Goal: Communication & Community: Answer question/provide support

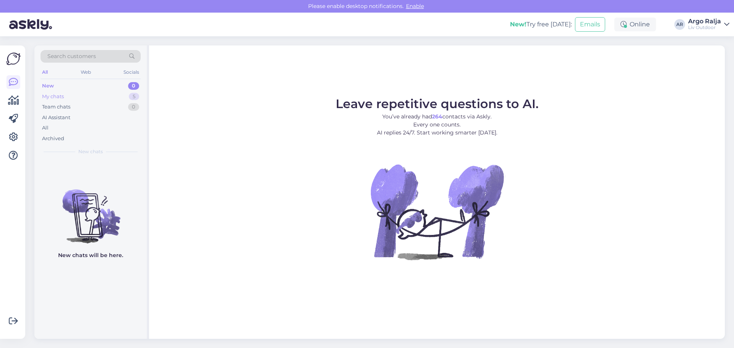
click at [52, 95] on div "My chats" at bounding box center [53, 97] width 22 height 8
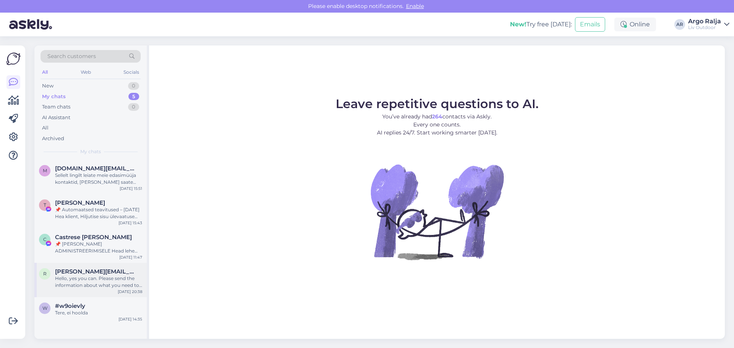
click at [107, 277] on div "Hello, yes you can. Please send the information about what you need to [EMAIL_A…" at bounding box center [98, 282] width 87 height 14
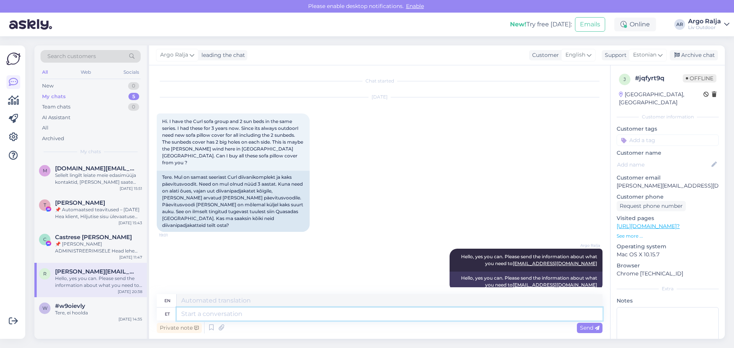
click at [261, 318] on textarea at bounding box center [390, 314] width 426 height 13
type textarea "Jah"
type textarea "Yes"
type textarea "Jah,"
type textarea "Yes,"
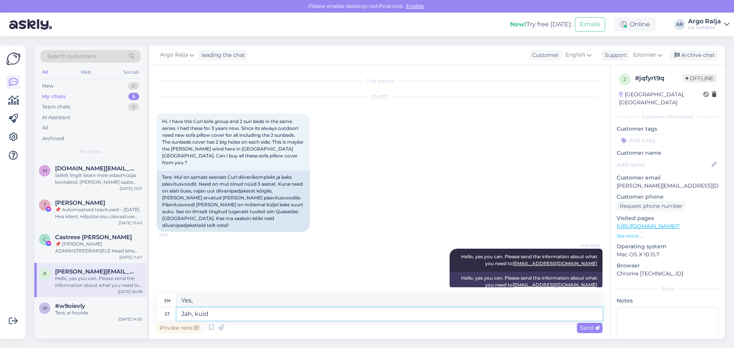
type textarea "Jah, kuid s"
type textarea "Yes, but"
type textarea "Jah, kuid see"
type textarea "Yes, but this"
type textarea "Jah, kuid see on"
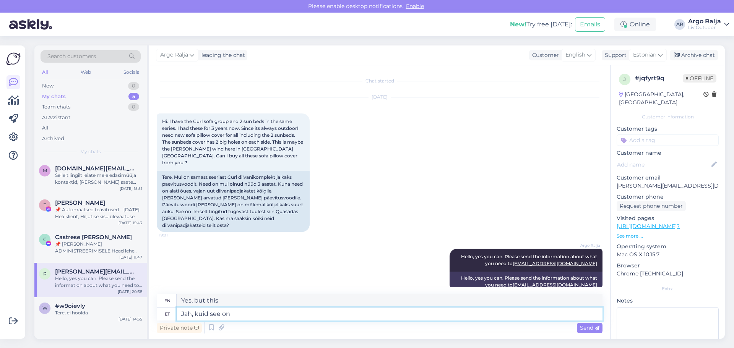
type textarea "Yes, but it is"
type textarea "Jah, kuid see on pä"
type textarea "Yes, but that's it."
type textarea "Jah, kuid see on p"
type textarea "Yes, but it is"
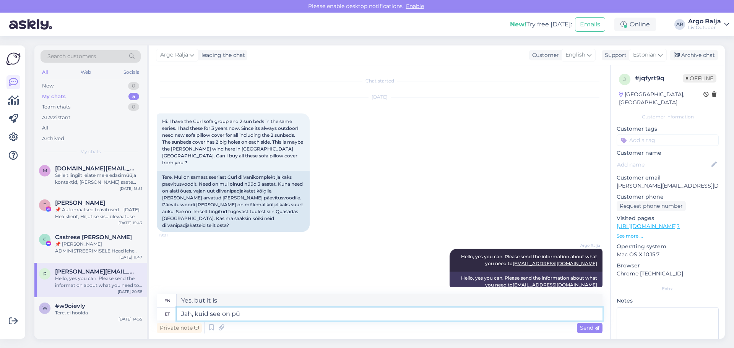
type textarea "Jah, kuid see on püh"
type textarea "Yes, but it is a"
type textarea "Jah, kuid see on pühapäe"
type textarea "Yes, but it's [DATE]."
type textarea "Jah, kuid see on pühapäev,"
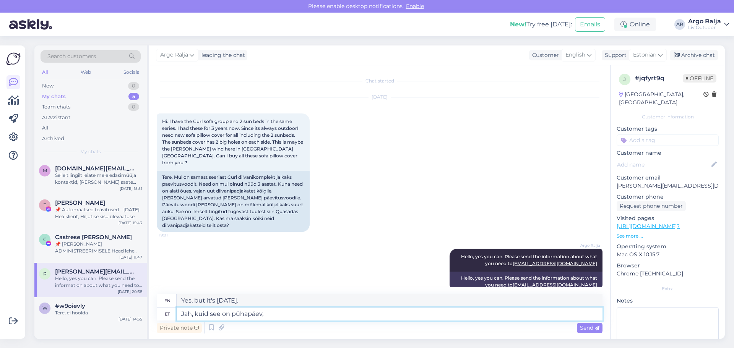
type textarea "Yes, but it's [DATE],"
type textarea "Jah, kuid see on pühapäev, seega"
type textarea "Yes, but it's [DATE], so"
type textarea "Jah, kuid see on pühapäev, seega meien"
type textarea "Yes, but it's [DATE], so we"
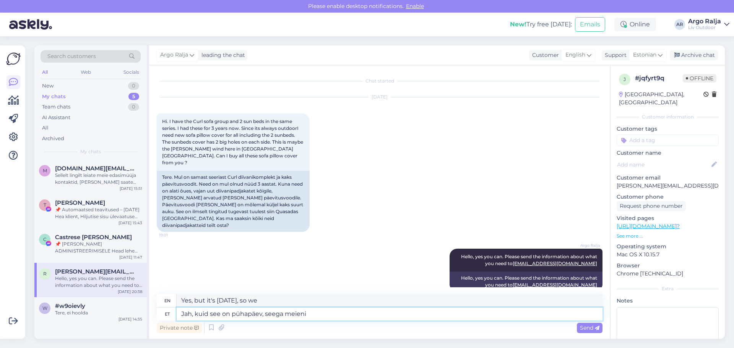
type textarea "Jah, kuid see on pühapäev, seega meieni"
type textarea "Yes, but it's [DATE], so it's up to us."
type textarea "Jah, kuid see on pühapäev, seega meieni jõuab"
type textarea "Yes, but it's [DATE], so it'll reach us."
type textarea "Jah, kuid see on pühapäev, seega meieni jõuab ilmselt"
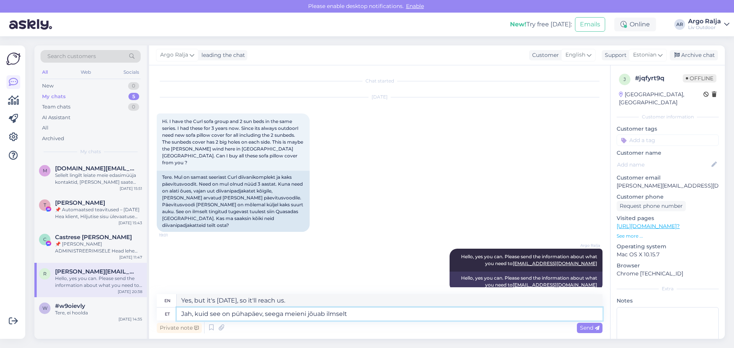
type textarea "Yes, but it's [DATE], so it'll probably reach us."
type textarea "Jah, kuid see on pühapäev, seega meieni jõuab"
type textarea "Yes, but it's [DATE], so it'll reach us."
type textarea "Jah, kuid see on pühapäev, seega meieni jõuab eelda"
type textarea "Yes, but it's [DATE], so we'll probably get it."
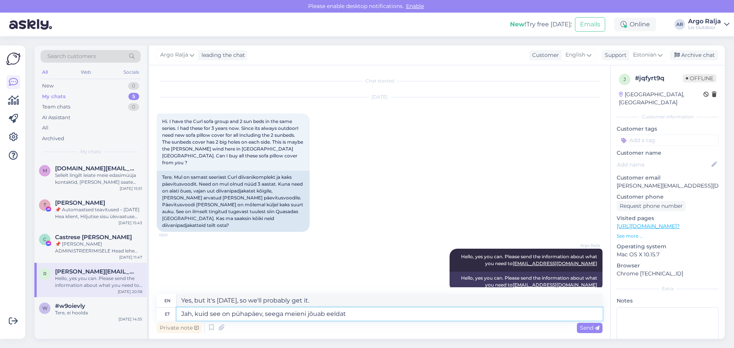
type textarea "Jah, kuid see on pühapäev, seega meieni jõuab eeldata"
type textarea "Yes, but it's [DATE], so we'll probably get there"
type textarea "Jah, kuid see on pühapäev, seega meieni jõuab eeldataval"
type textarea "Yes, but it's [DATE], so we'll get it by the expected date."
type textarea "Jah, kuid see on pühapäev, seega meieni jõuab eeldatavalt"
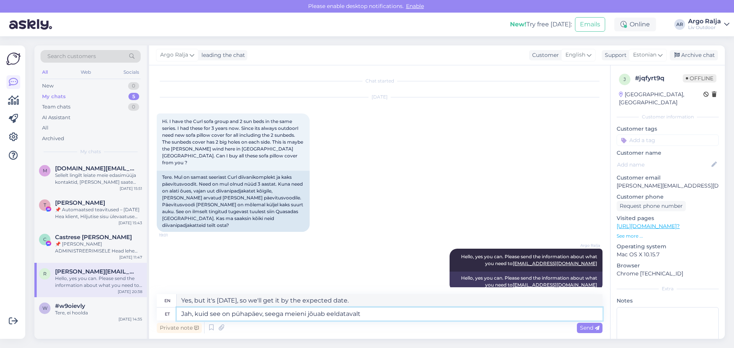
type textarea "Yes, but it's [DATE], so it's expected to reach us."
type textarea "Jah, kuid see on pühapäev, seega meieni jõuab eeldatavalt kas"
type textarea "Yes, but it's [DATE], so we'll probably get either"
type textarea "Jah, kuid see on pühapäev, seega meieni jõuab eeldatavalt kas teisipäev"
type textarea "Yes, but it's [DATE], so it's expected to arrive either [DATE]"
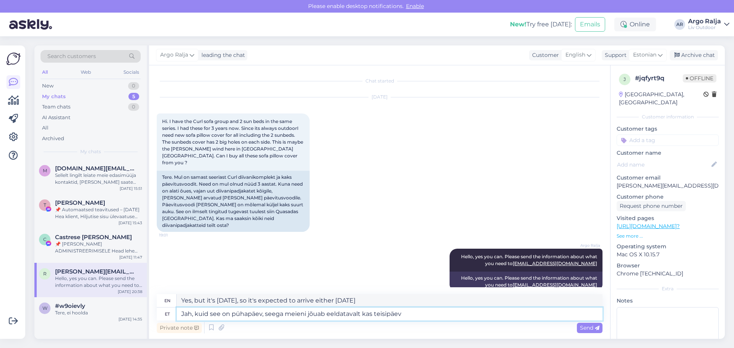
type textarea "Jah, kuid see on pühapäev, seega meieni jõuab eeldatavalt kas teisipäev"
type textarea "Yes, but it's [DATE], so it's expected to arrive either [DATE]"
type textarea "Jah, kuid see on pühapäev, seega meieni jõuab eeldatavalt kas teisipäev või"
type textarea "Yes, but it's [DATE], so it's expected to arrive either [DATE] or"
type textarea "Jah, kuid see on pühapäev, seega meieni jõuab eeldatavalt kas teisipäev või kol…"
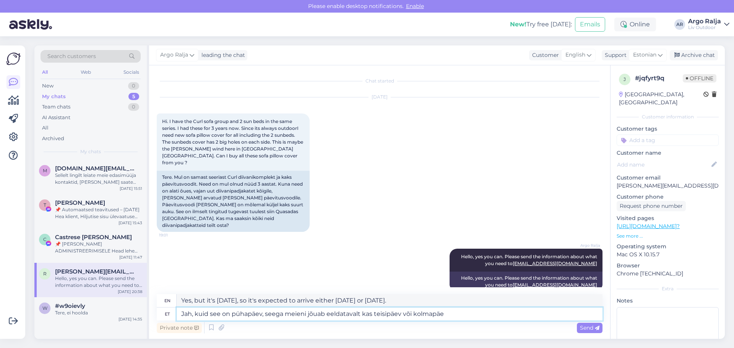
type textarea "Yes, but it's [DATE], so it'll probably arrive either [DATE] or [DATE]."
type textarea "Jah, kuid see on pühapäev, seega meieni jõuab eeldatavalt kas teisipäev või kol…"
type textarea "Yes, but it's [DATE], so it's expected to arrive either [DATE] or [DATE]."
click at [326, 315] on textarea "Jah, kuid see on pühapäev, seega meieni jõuab eeldatavalt kas teisipäev või kol…" at bounding box center [390, 314] width 426 height 13
type textarea "Jah, kuid see on pühapäev, seega meieni jõuab kontei eeldatavalt kas teisipäev …"
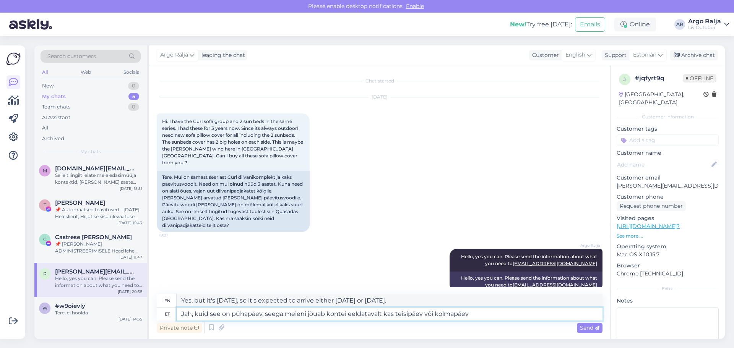
type textarea "Yes, but it's [DATE], so the package will probably arrive [DATE] or [DATE]."
type textarea "Jah, kuid see on pühapäev, seega meieni jõuab konteiner eeldatavalt kas teisipä…"
type textarea "Yes, but it's [DATE], so the container will probably arrive [DATE] or [DATE]."
type textarea "Jah, kuid see on pühapäev, seega meieni jõuab konteiner eeldatavalt kas teisipä…"
click at [352, 298] on textarea "Yes, but it's [DATE], so the container will probably arrive [DATE] or [DATE]." at bounding box center [390, 300] width 426 height 13
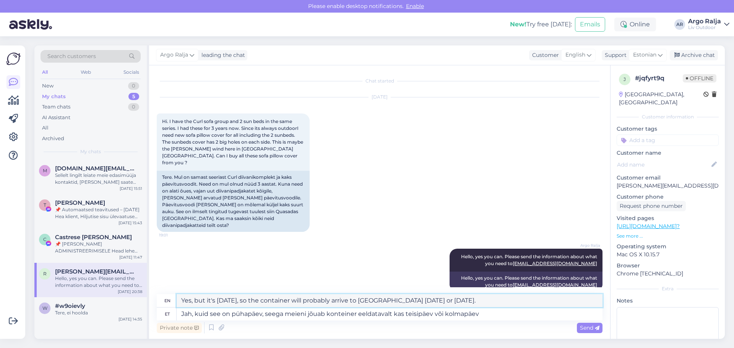
drag, startPoint x: 472, startPoint y: 303, endPoint x: 182, endPoint y: 305, distance: 290.0
click at [182, 305] on textarea "Yes, but it's [DATE], so the container will probably arrive to [GEOGRAPHIC_DATA…" at bounding box center [390, 300] width 426 height 13
type textarea "Yes, but it's [DATE], so the container will probably arrive to [GEOGRAPHIC_DATA…"
click at [229, 314] on textarea "Jah, kuid see on pühapäev, seega meieni jõuab konteiner eeldatavalt kas teisipä…" at bounding box center [390, 314] width 426 height 13
type textarea "Jah, kuid pühapäev, seega meieni jõuab konteiner eeldatavalt kas teisipäev või …"
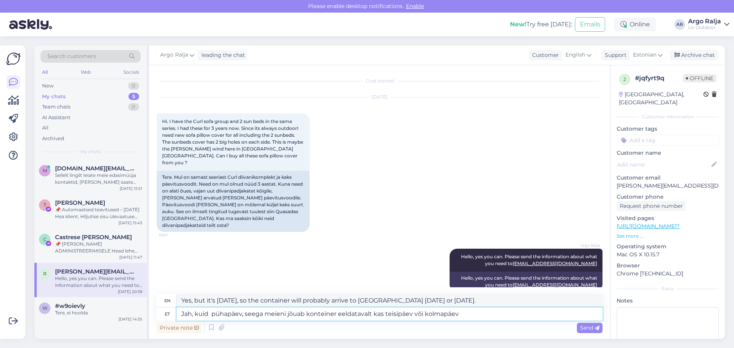
type textarea "Yes, but it's [DATE], so the container will probably arrive [DATE] or [DATE]."
type textarea "Jah, kuid 21 pühapäev, seega meieni jõuab konteiner eeldatavalt kas teisipäev v…"
type textarea "Yes, but the 21st is [DATE], so the container will probably arrive [DATE] or [D…"
type textarea "Jah, kuid [DATE] pühapäev, seega meieni jõuab konteiner eeldatavalt kas teisipä…"
type textarea "Yes, but [DATE] is [DATE], so the container will probably arrive [DATE] or [DAT…"
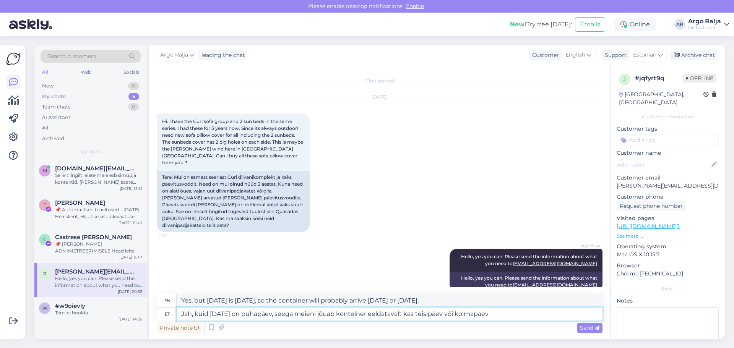
type textarea "Jah, kuid [DATE] on pühapäev, seega meieni jõuab konteiner eeldatavalt kas teis…"
type textarea "Yes, but [DATE] is a [DATE], so the container will probably arrive [DATE] or [D…"
type textarea "Jah, kuid [DATE] on ( pühapäev, seega meieni jõuab konteiner eeldatavalt kas te…"
type textarea "Yes, but [DATE] is ([DATE]), so the container will probably arrive [DATE] or [D…"
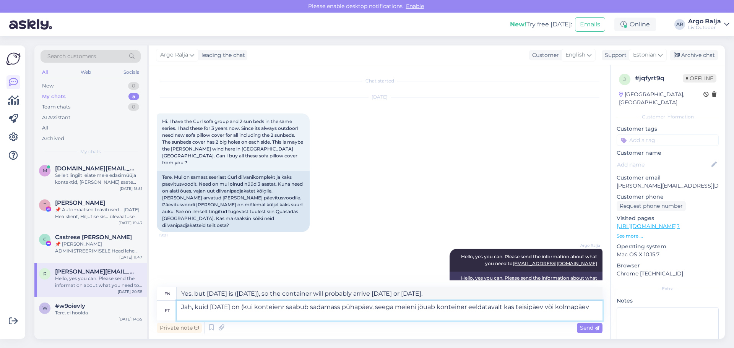
type textarea "Jah, kuid [DATE] on (kui konteienr saabub sadamasse pühapäev, seega meieni jõua…"
type textarea "Yes, but [DATE] is (if the container arrives at the port) a [DATE], so the cont…"
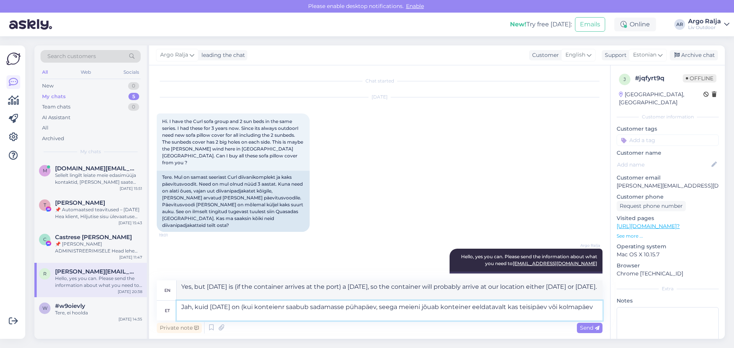
type textarea "Jah, kuid [DATE] on (kui konteienr saabub sadamasse) pühapäev, seega meieni jõu…"
type textarea "Yes, but [DATE] (when the container arrives at the port) is a [DATE], so the co…"
click at [402, 306] on textarea "Jah, kuid [DATE] on (kui konteienr saabub sadamasse) pühapäev, seega meieni jõu…" at bounding box center [390, 311] width 426 height 20
click at [231, 313] on textarea "Jah, kuid [DATE] on (kui konteienr saabub sadamasse) pühapäev, seega meieni jõu…" at bounding box center [390, 311] width 426 height 20
type textarea "Jah, kuid [DATE] on (kui konteienr saabub sadamasse) pühapäev, seega meieni jõu…"
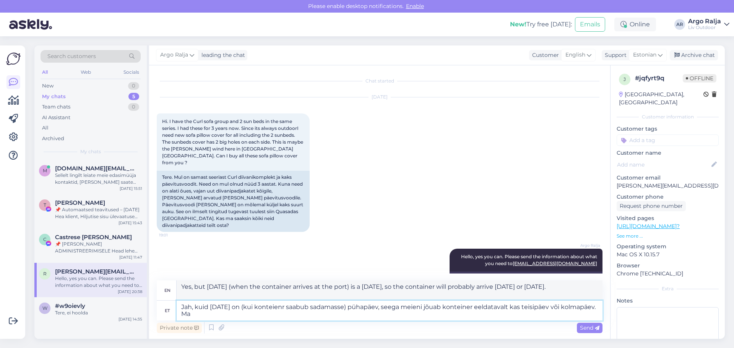
type textarea "Yes, but [DATE] (when the container arrives at the port) is a [DATE], so the co…"
type textarea "Jah, kuid [DATE] on (kui konteienr saabub sadamasse) pühapäev, seega meieni jõu…"
type textarea "Yes, but [DATE] (when the container arrives at the port) is a [DATE], so the co…"
type textarea "Jah, kuid [DATE] on (kui konteienr saabub sadamasse) pühapäev, seega meieni jõu…"
type textarea "Yes, but [DATE] (when the container arrives at the port) is a [DATE], so the co…"
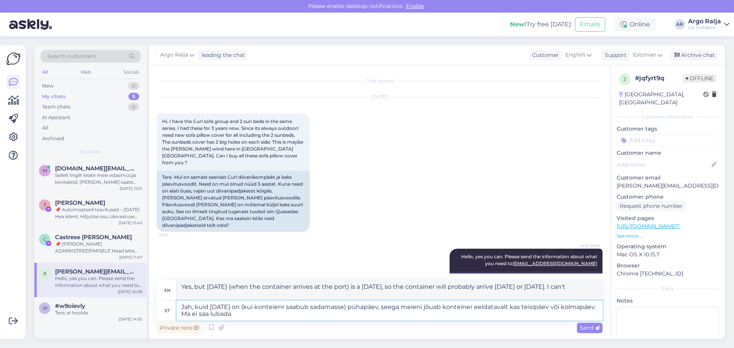
type textarea "Jah, kuid [DATE] on (kui konteienr saabub sadamasse) pühapäev, seega meieni jõu…"
type textarea "Yes, but [DATE] (when the container arrives at the port) is a [DATE], so the co…"
type textarea "Jah, kuid [DATE] on (kui konteienr saabub sadamasse) pühapäev, seega meieni jõu…"
type textarea "Yes, but [DATE] (when the container arrives at the port) is a [DATE], so the co…"
type textarea "Jah, kuid [DATE] on (kui konteienr saabub sadamasse) pühapäev, seega meieni jõu…"
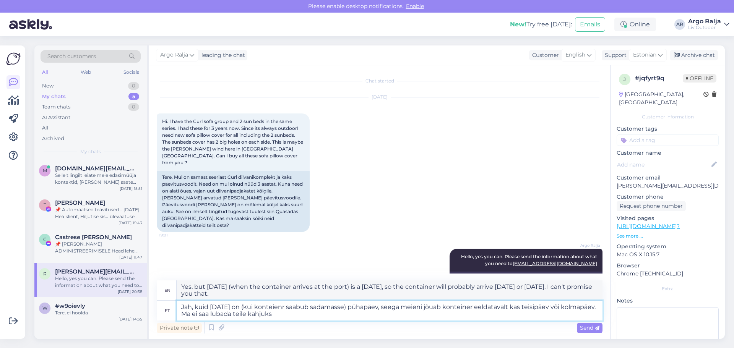
type textarea "Yes, but [DATE] (when the container arrives at the port) is a [DATE], so the co…"
type textarea "Jah, kuid [DATE] on (kui konteienr saabub sadamasse) pühapäev, seega meieni jõu…"
type textarea "Yes, but [DATE] (when the container arrives at the port) is a [DATE], so the co…"
type textarea "Jah, kuid [DATE] on (kui konteienr saabub sadamasse) pühapäev, seega meieni jõu…"
type textarea "Yes, but [DATE] (when the container arrives at the port) is a [DATE], so the co…"
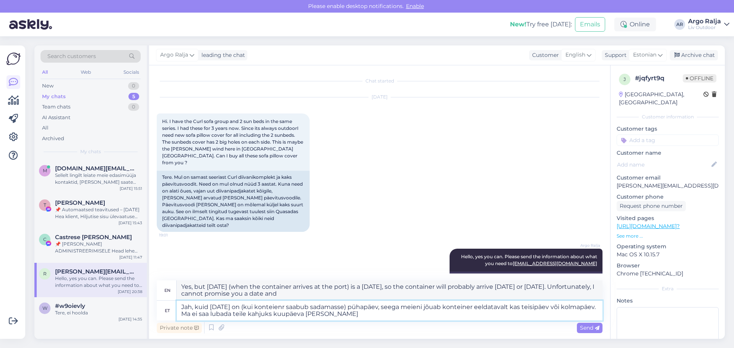
type textarea "Jah, kuid [DATE] on (kui konteienr saabub sadamasse) pühapäev, seega meieni jõu…"
type textarea "Yes, but [DATE] (when the container arrives at the port) is a [DATE], so the co…"
type textarea "Jah, kuid [DATE] on (kui konteienr saabub sadamasse) pühapäev, seega meieni jõu…"
type textarea "Yes, but [DATE] (when the container arrives at the port) is a [DATE], so the co…"
type textarea "Jah, kuid [DATE] on (kui konteienr saabub sadamasse) pühapäev, seega meieni jõu…"
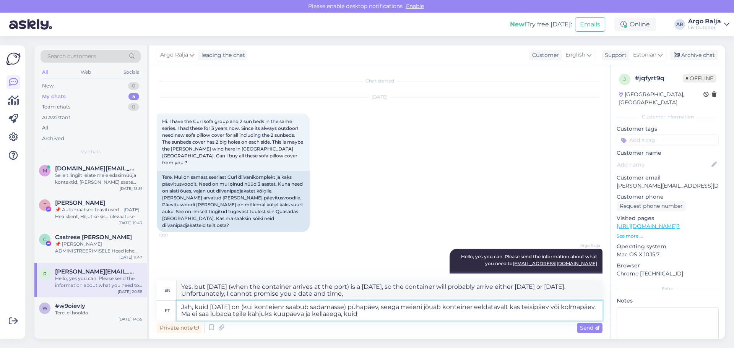
type textarea "Yes, but [DATE] (when the container arrives at the port) is a [DATE], so the co…"
type textarea "Jah, kuid [DATE] on (kui konteienr saabub sadamasse) pühapäev, seega meieni jõu…"
type textarea "Yes, but [DATE] (when the container arrives at the port) is a [DATE], so the co…"
type textarea "Jah, kuid [DATE] on (kui konteienr saabub sadamasse) pühapäev, seega meieni jõu…"
type textarea "Yes, but [DATE] (when the container arrives at the port) is a [DATE], so the co…"
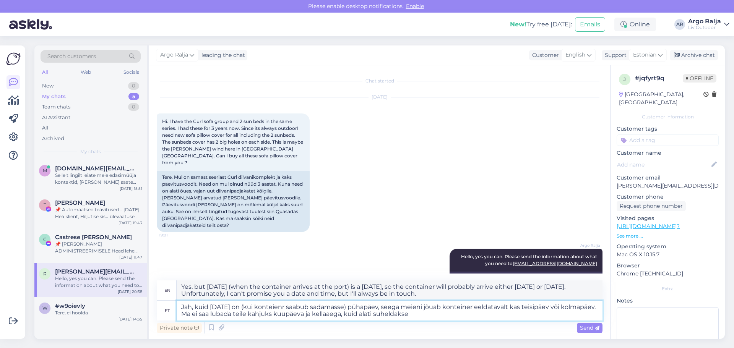
type textarea "Jah, kuid [DATE] on (kui konteienr saabub sadamasse) pühapäev, seega meieni jõu…"
type textarea "Yes, but [DATE] (when the container arrives at the port) is a [DATE], so the co…"
type textarea "Jah, kuid [DATE] on (kui konteienr saabub sadamasse) pühapäev, seega meieni jõu…"
type textarea "Yes, but [DATE] (when the container arrives at the port) is a [DATE], so the co…"
type textarea "Jah, kuid [DATE] on (kui konteienr saabub sadamasse) pühapäev, seega meieni jõu…"
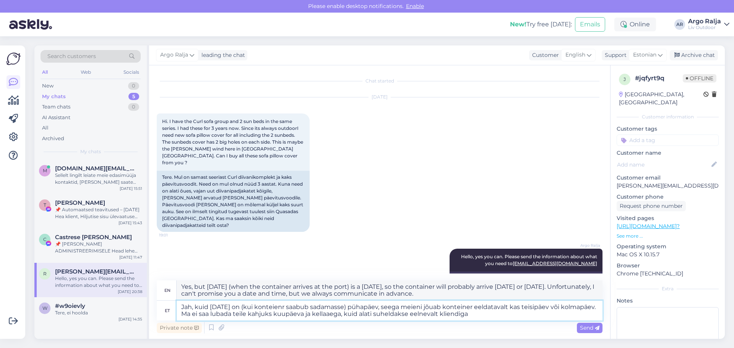
type textarea "Yes, but [DATE] (when the container arrives at the port) is a [DATE], so the co…"
type textarea "Jah, kuid [DATE] on (kui konteienr saabub sadamasse) pühapäev, seega meieni jõu…"
type textarea "Yes, but [DATE] (when the container arrives at the port) is a [DATE], so the co…"
type textarea "Jah, kuid [DATE] on (kui konteienr saabub sadamasse) pühapäev, seega meieni jõu…"
type textarea "Yes, but [DATE] (when the container arrives at the port) is a [DATE], so the co…"
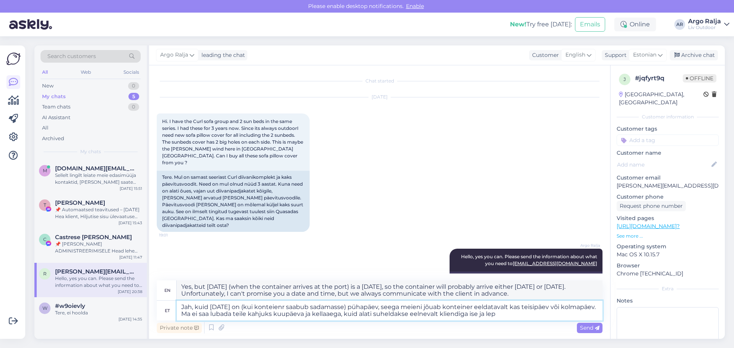
type textarea "Jah, kuid [DATE] on (kui konteienr saabub sadamasse) pühapäev, seega meieni jõu…"
type textarea "Yes, but [DATE] (when the container arrives at the port) is a [DATE], so the co…"
type textarea "Jah, kuid [DATE] on (kui konteienr saabub sadamasse) pühapäev, seega meieni jõu…"
type textarea "Yes, but [DATE] (when the container arrives at the port) is a [DATE], so the co…"
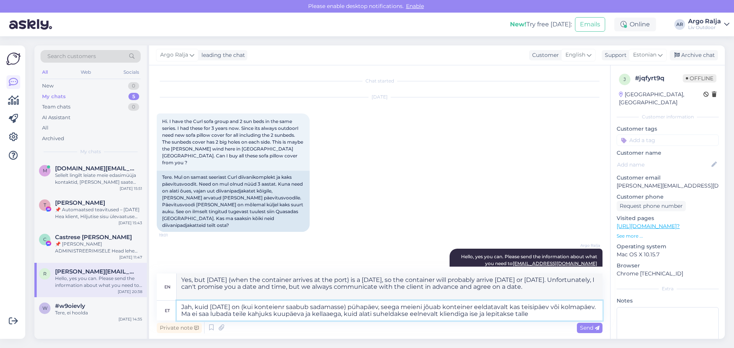
type textarea "Jah, kuid [DATE] on (kui konteienr saabub sadamasse) pühapäev, seega meieni jõu…"
type textarea "Yes, but [DATE] (when the container arrives at the port) is a [DATE], so the co…"
type textarea "Jah, kuid [DATE] on (kui konteienr saabub sadamasse) pühapäev, seega meieni jõu…"
type textarea "Yes, but [DATE] (when the container arrives at the port) is a [DATE], so the co…"
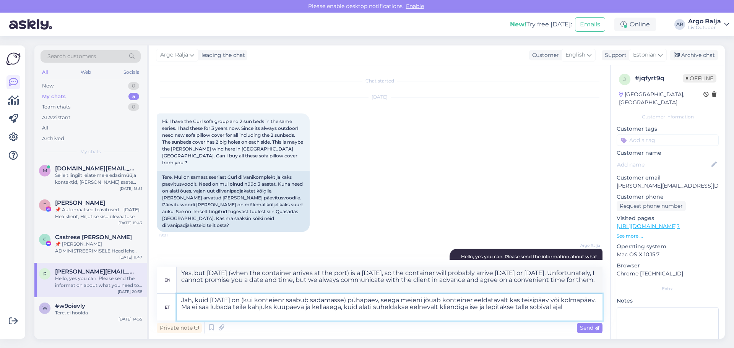
type textarea "Jah, kuid [DATE] on (kui konteienr saabub sadamasse) pühapäev, seega meieni jõu…"
type textarea "Yes, but [DATE] (when the container arrives at the port) is a [DATE], so the co…"
type textarea "Jah, kuid [DATE] on (kui konteienr saabub sadamasse) pühapäev, seega meieni jõu…"
type textarea "Yes, but [DATE] (when the container arrives at the port) is a [DATE], so the co…"
type textarea "Jah, kuid [DATE] on (kui konteienr saabub sadamasse) pühapäev, seega meieni jõu…"
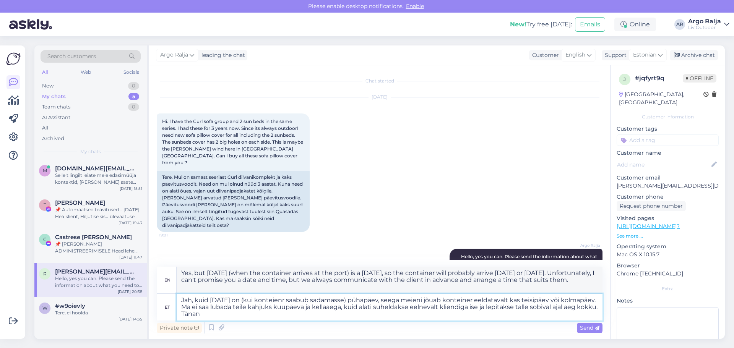
type textarea "Yes, but [DATE] (when the container arrives at the port) is a [DATE], so the co…"
type textarea "Jah, kuid [DATE] on (kui konteienr saabub sadamasse) pühapäev, seega meieni jõu…"
type textarea "Yes, but [DATE] (when the container arrives at the port) is a [DATE], so the co…"
type textarea "Jah, kuid [DATE] on (kui konteienr saabub sadamasse) pühapäev, seega meieni jõu…"
type textarea "Yes, but [DATE] (when the container arrives at the port) is a [DATE], so the co…"
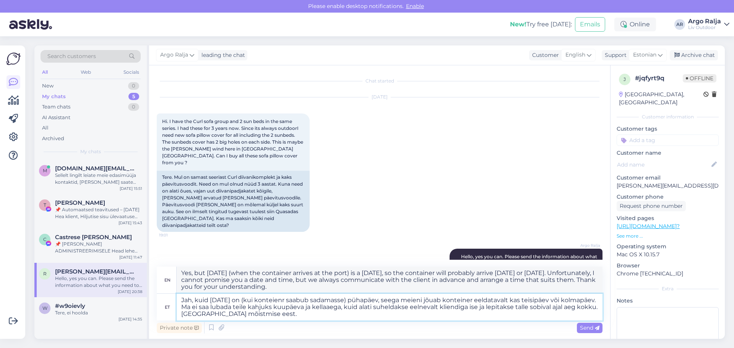
type textarea "Jah, kuid [DATE] on (kui konteienr saabub sadamasse) pühapäev, seega meieni jõu…"
drag, startPoint x: 179, startPoint y: 272, endPoint x: 318, endPoint y: 287, distance: 139.5
click at [372, 285] on textarea "Yes, but [DATE] (when the container arrives at the port) is a [DATE], so the co…" at bounding box center [390, 280] width 426 height 27
